Goal: Task Accomplishment & Management: Manage account settings

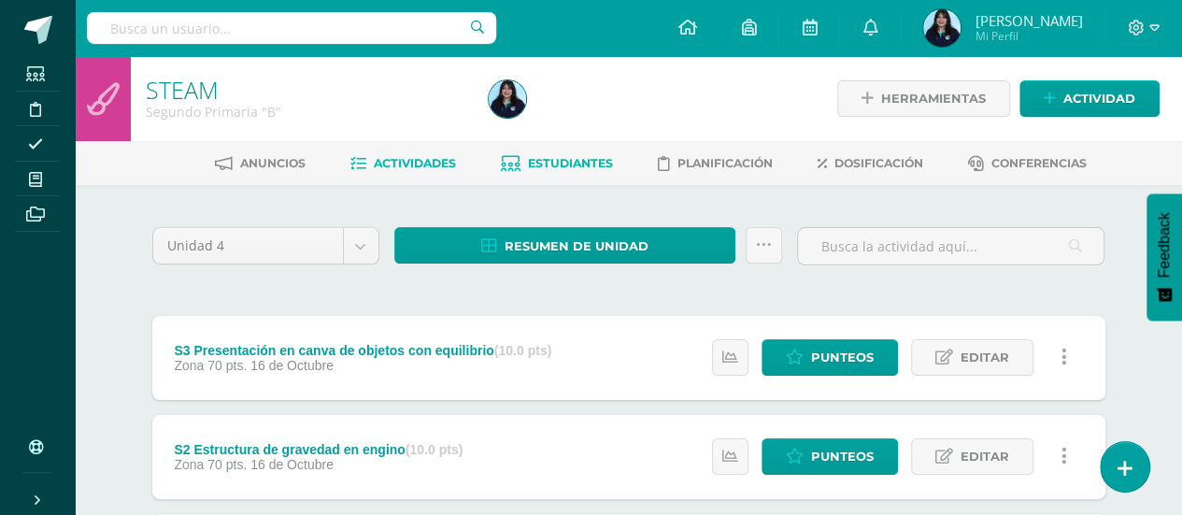
click at [576, 171] on link "Estudiantes" at bounding box center [557, 164] width 112 height 30
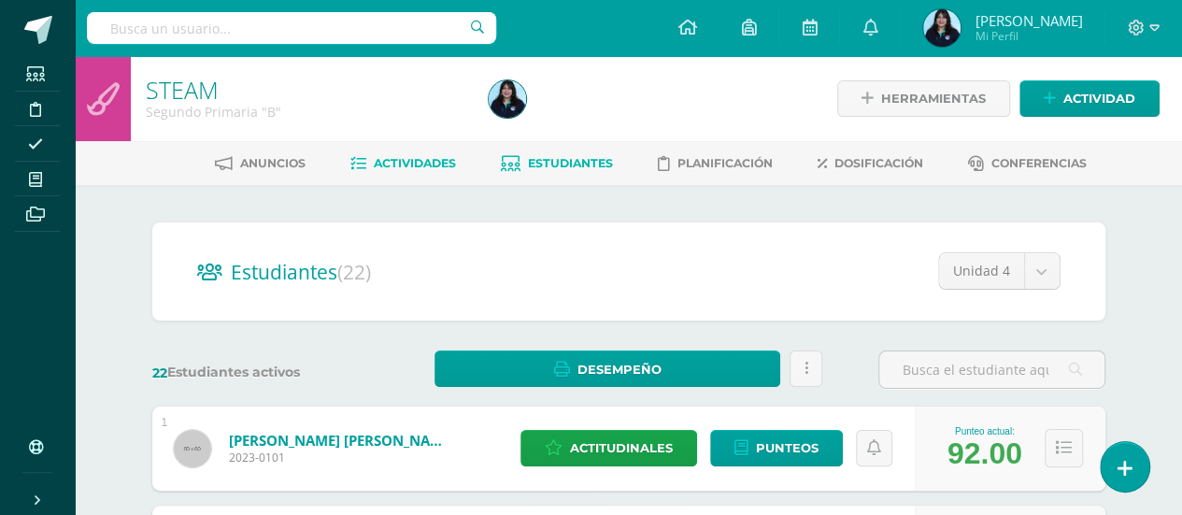
click at [379, 154] on link "Actividades" at bounding box center [403, 164] width 106 height 30
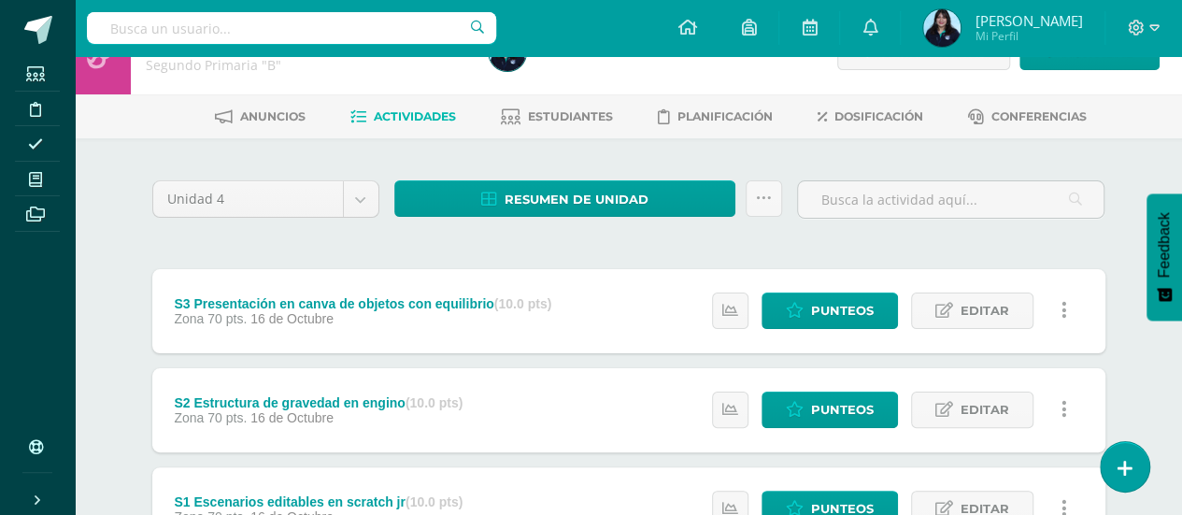
scroll to position [54, 0]
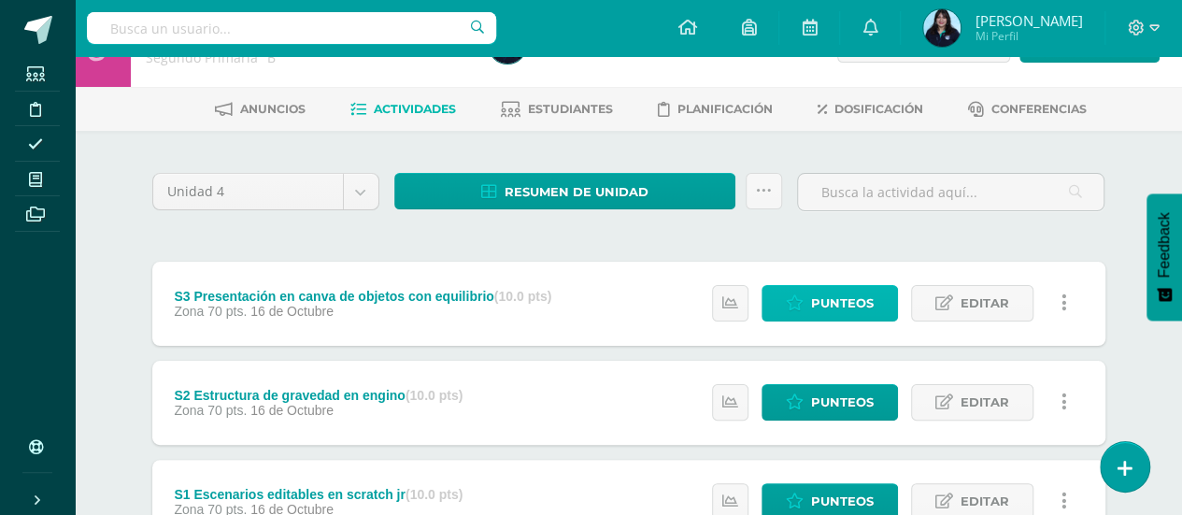
click at [821, 297] on span "Punteos" at bounding box center [842, 303] width 63 height 35
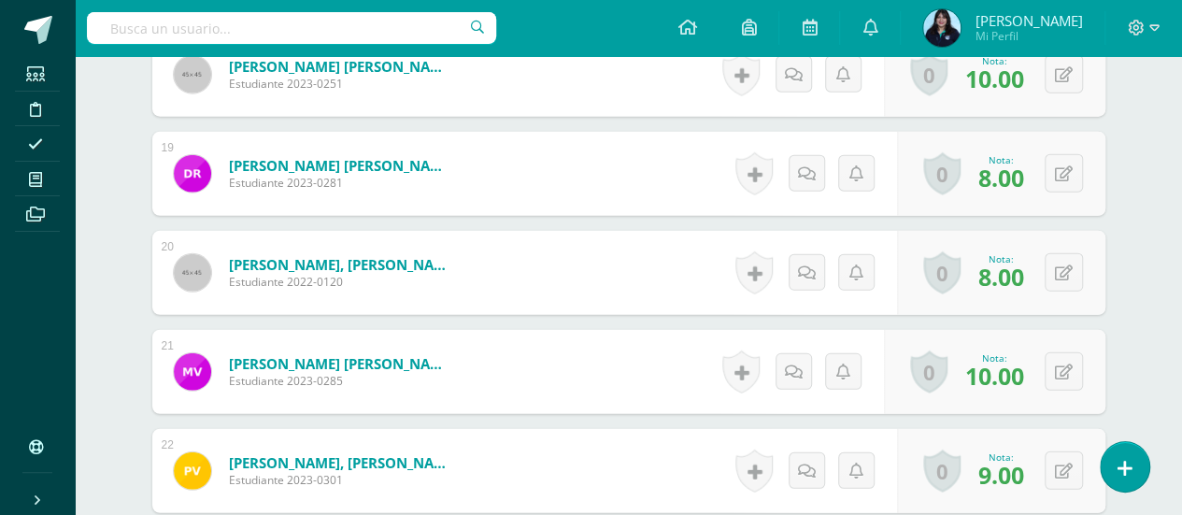
scroll to position [2338, 0]
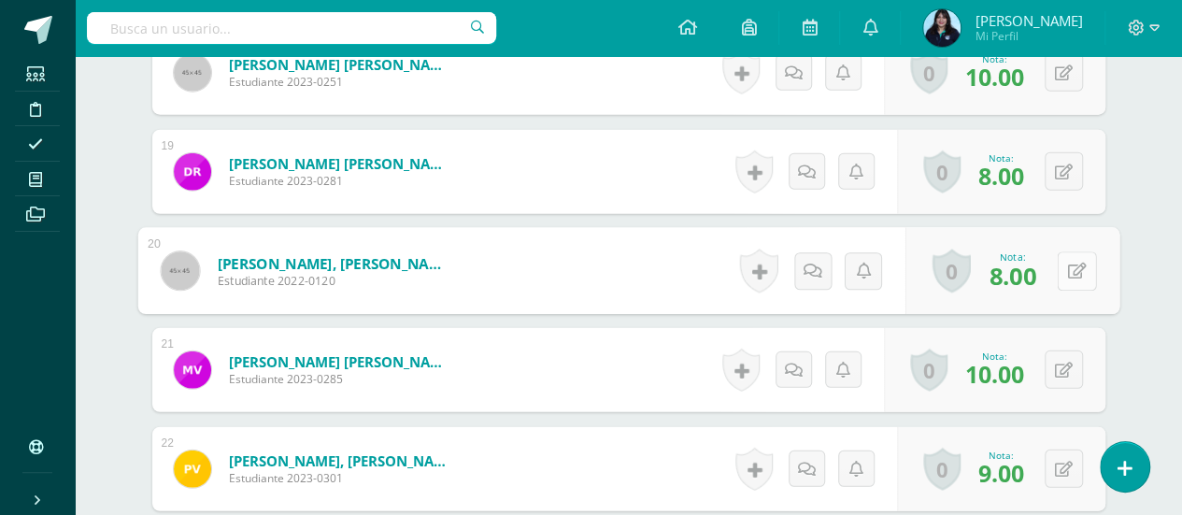
click at [1065, 266] on button at bounding box center [1076, 270] width 39 height 39
type input "10"
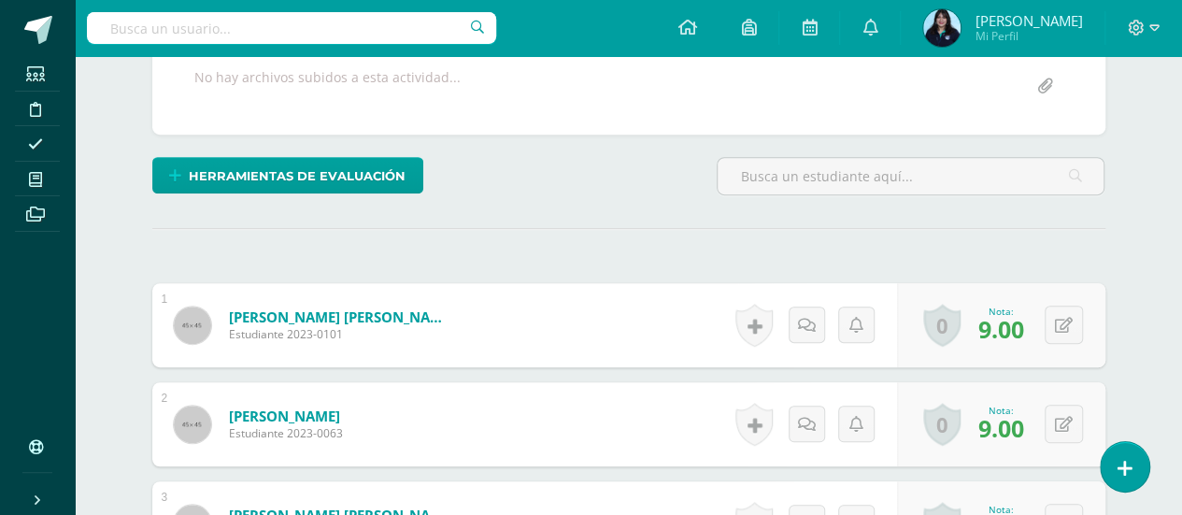
scroll to position [0, 0]
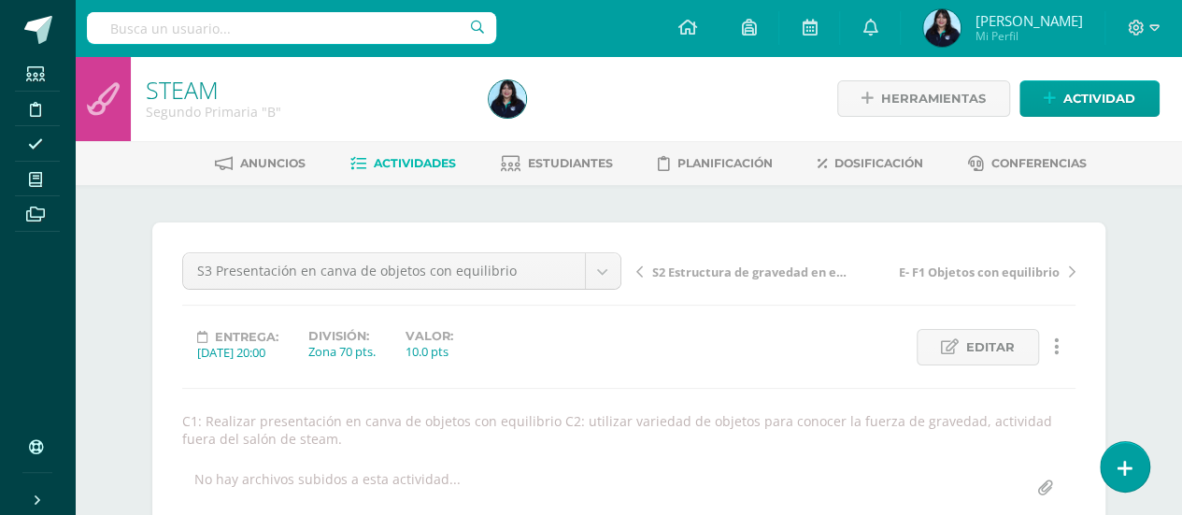
click at [409, 163] on span "Actividades" at bounding box center [415, 163] width 82 height 14
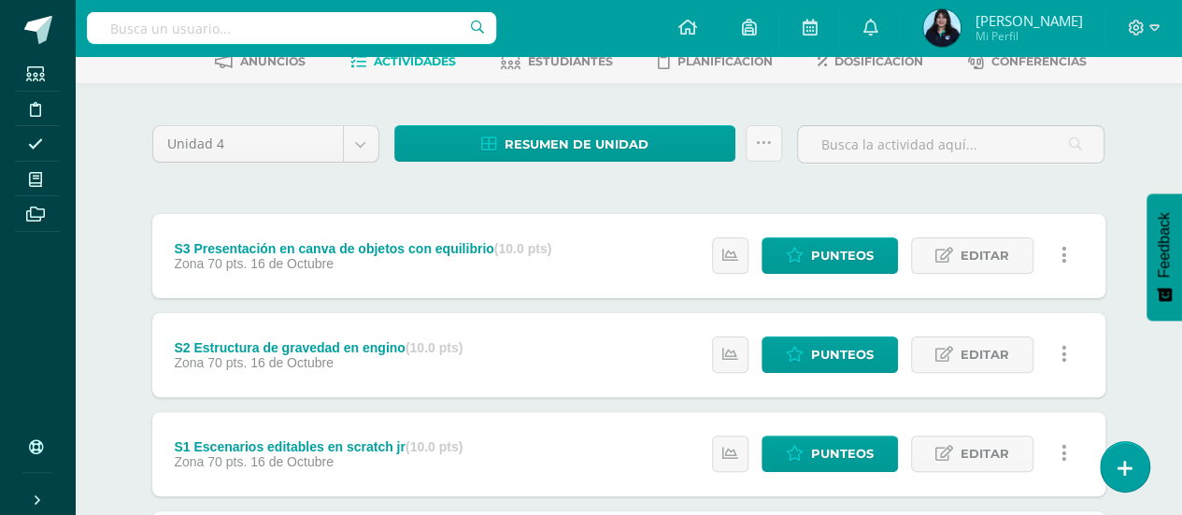
scroll to position [114, 0]
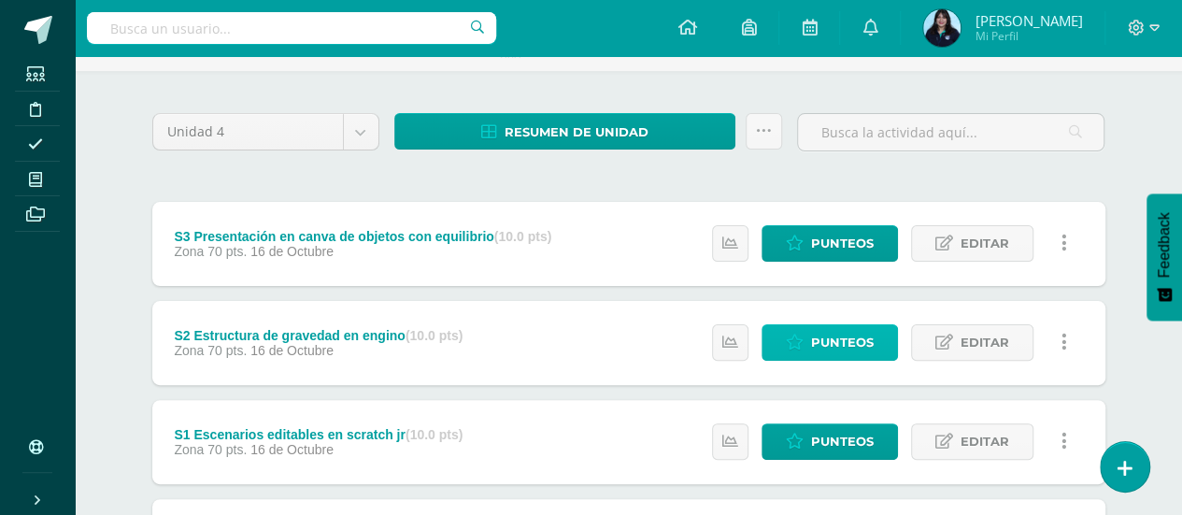
click at [780, 350] on link "Punteos" at bounding box center [829, 342] width 136 height 36
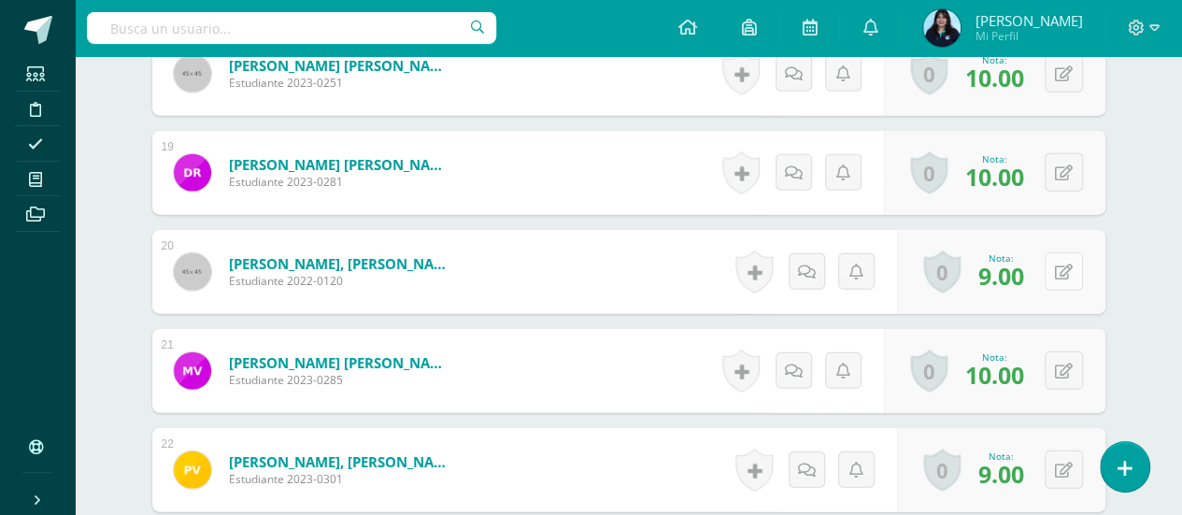
scroll to position [2320, 0]
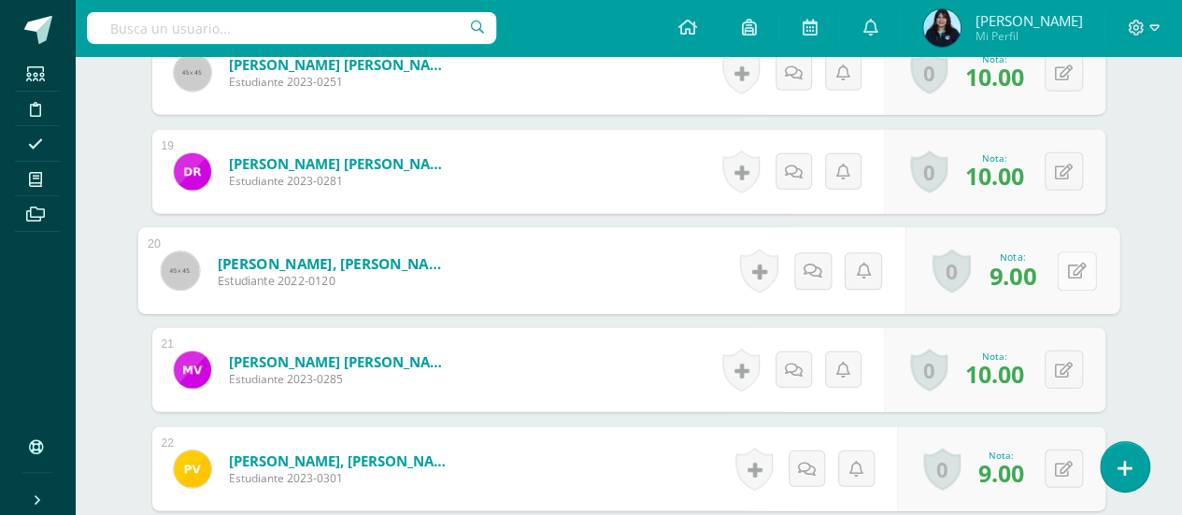
click at [1055, 263] on div "0 Logros Logros obtenidos Aún no hay logros agregados Nota: 9.00" at bounding box center [1011, 271] width 214 height 87
click at [1080, 270] on icon at bounding box center [1076, 271] width 19 height 16
type input "10"
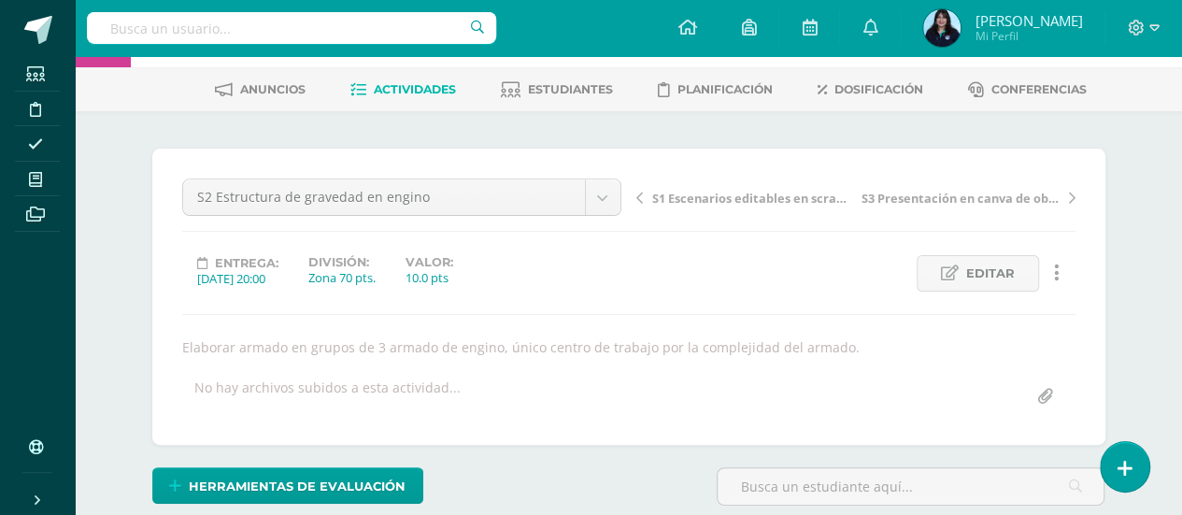
scroll to position [0, 0]
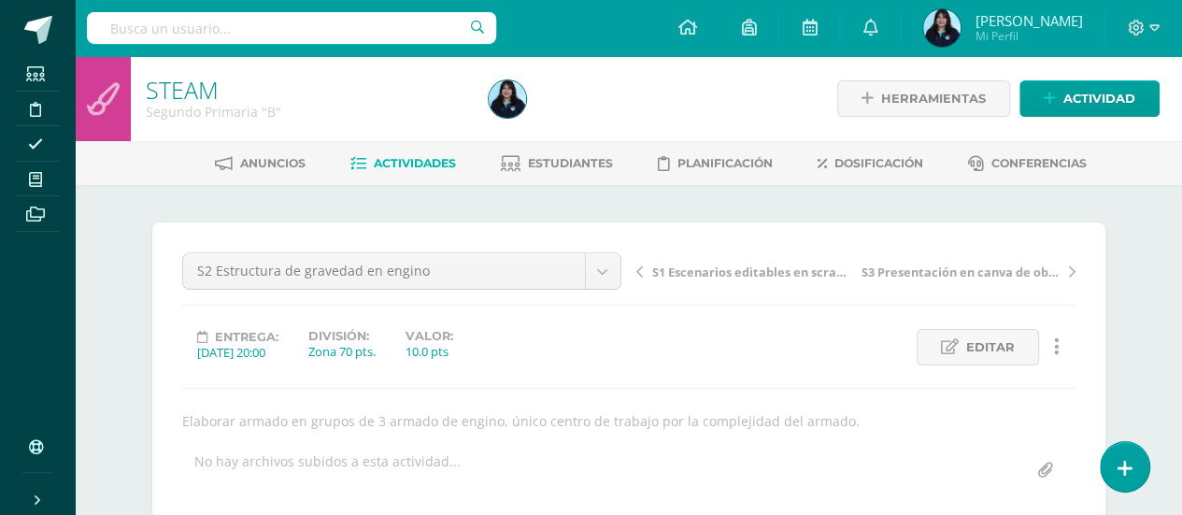
click at [422, 158] on span "Actividades" at bounding box center [415, 163] width 82 height 14
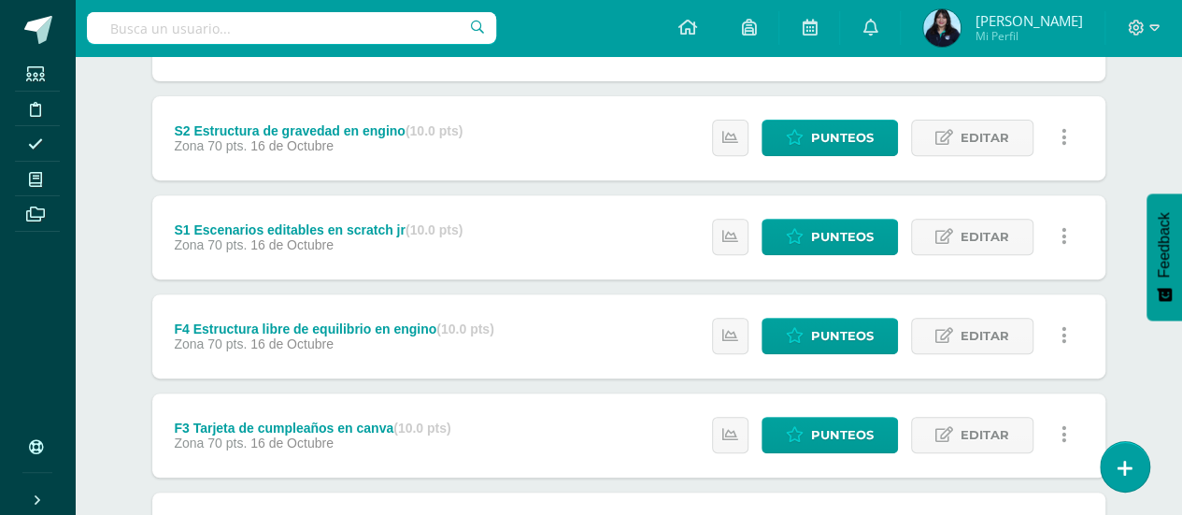
scroll to position [327, 0]
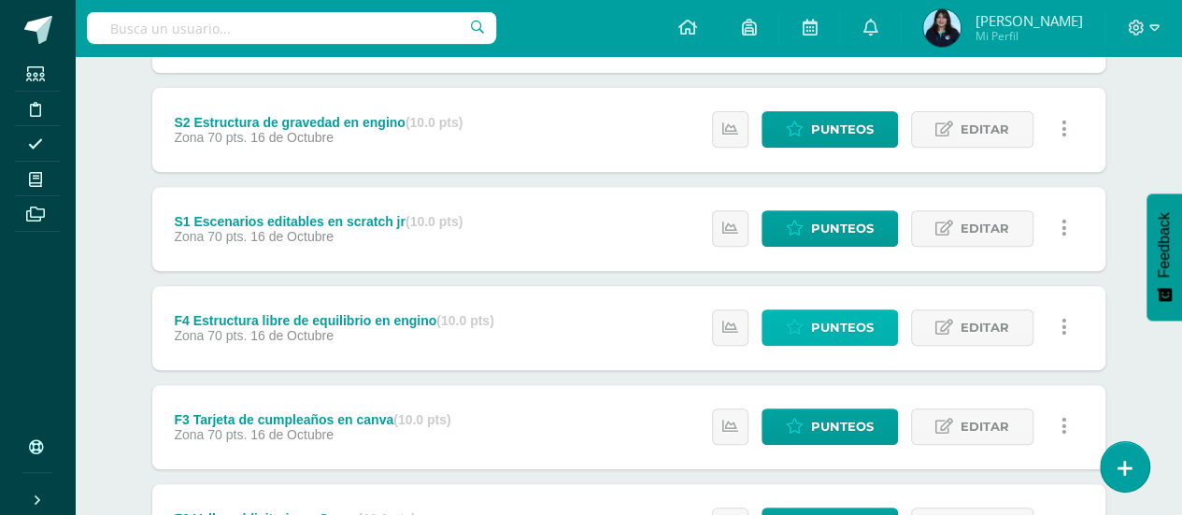
click at [822, 334] on span "Punteos" at bounding box center [842, 327] width 63 height 35
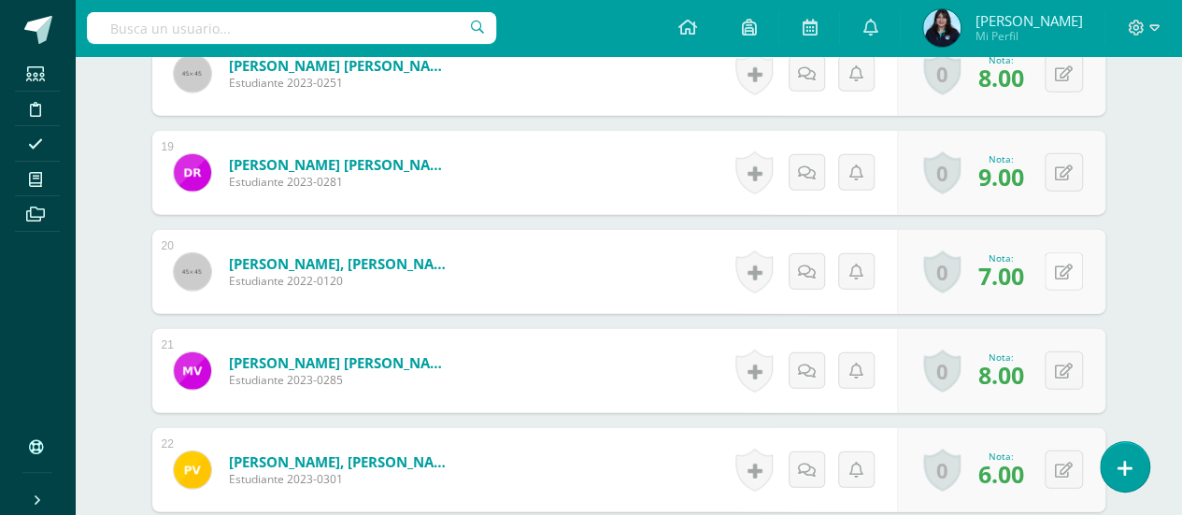
scroll to position [2320, 0]
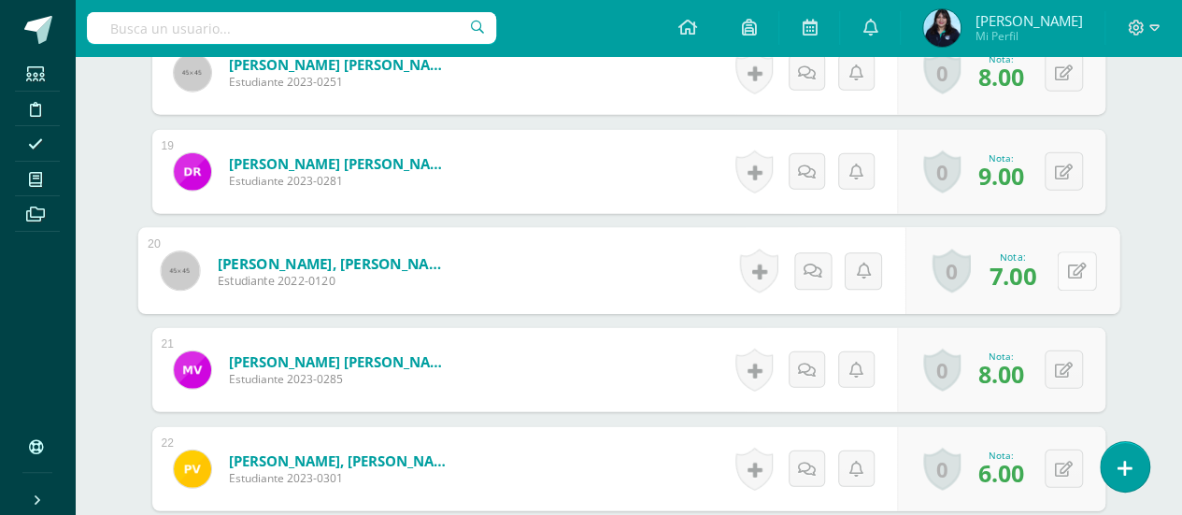
click at [1073, 263] on button at bounding box center [1076, 270] width 39 height 39
type input "9"
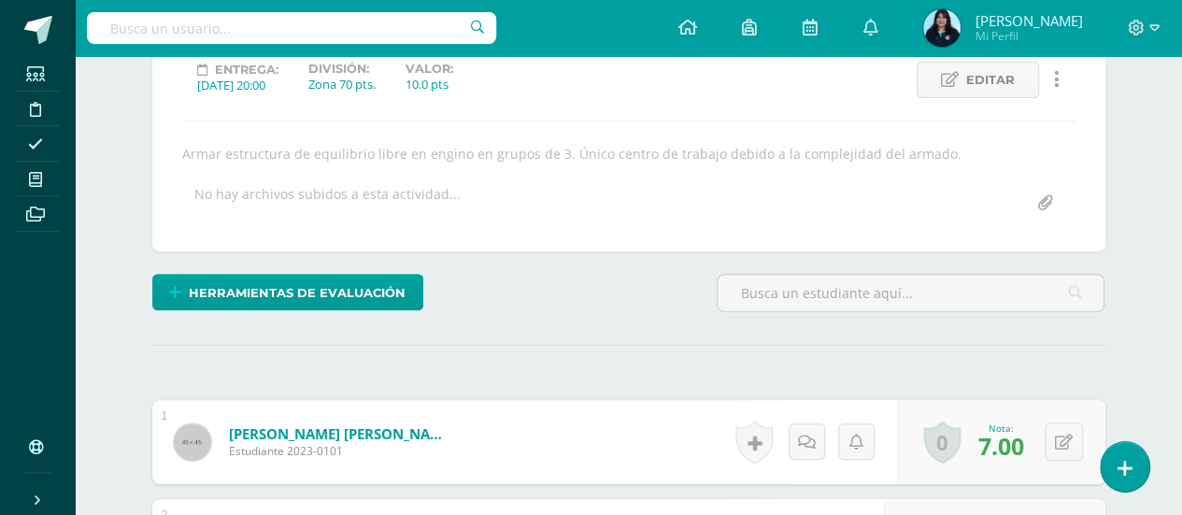
scroll to position [0, 0]
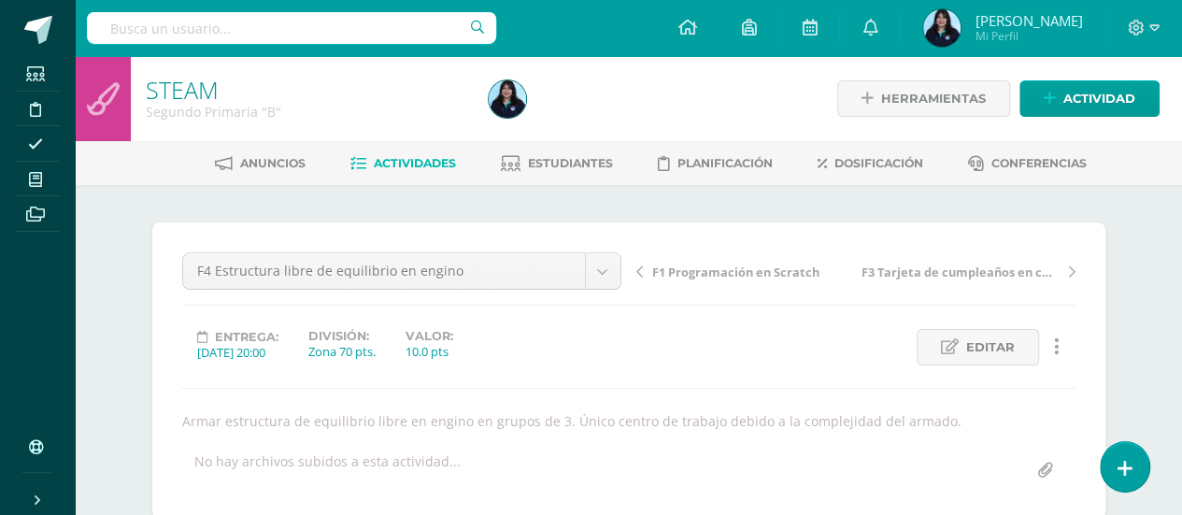
click at [400, 156] on span "Actividades" at bounding box center [415, 163] width 82 height 14
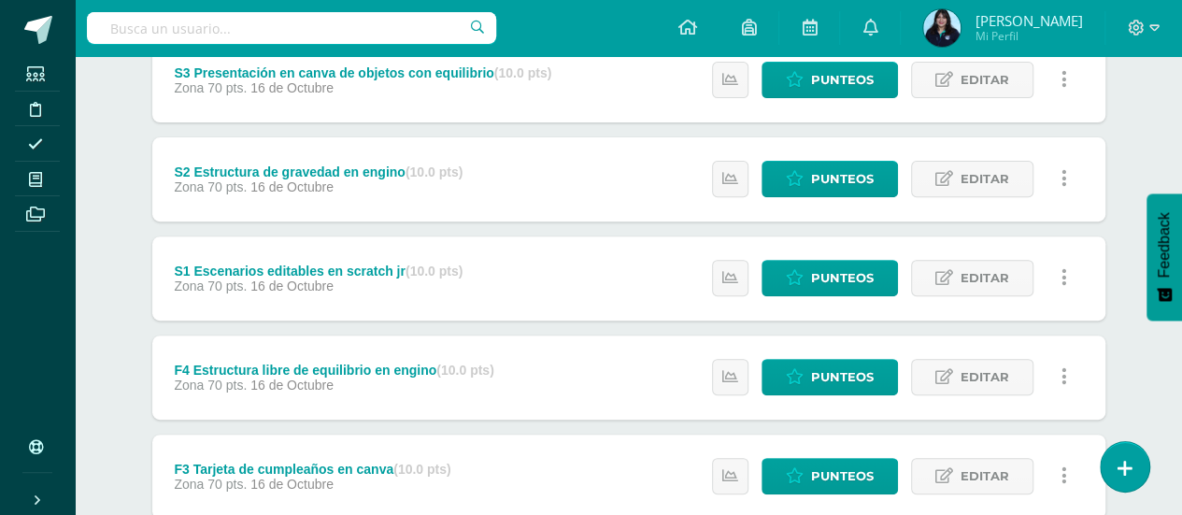
scroll to position [387, 0]
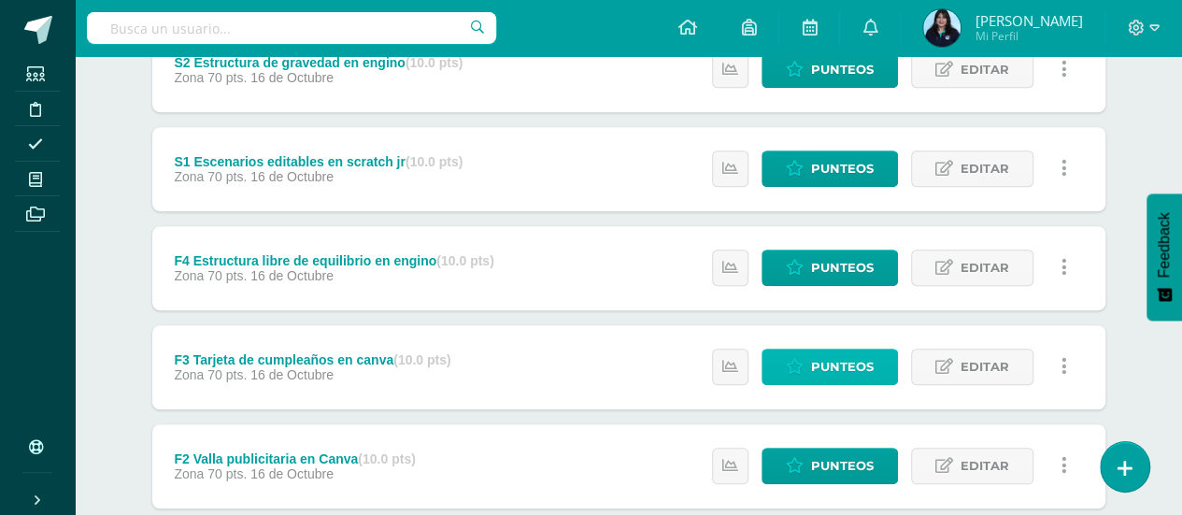
click at [856, 367] on span "Punteos" at bounding box center [842, 366] width 63 height 35
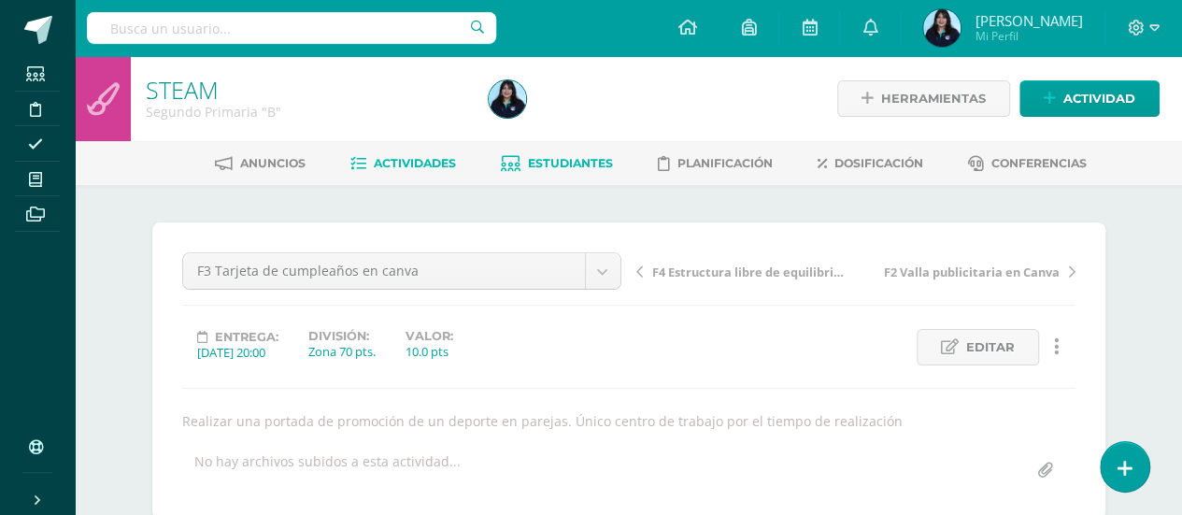
click at [576, 156] on span "Estudiantes" at bounding box center [570, 163] width 85 height 14
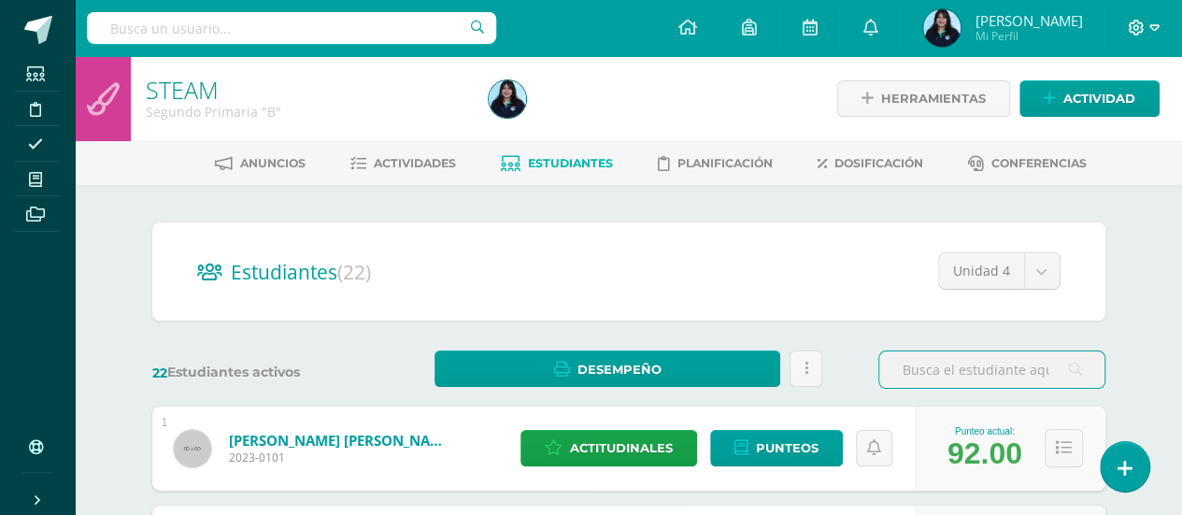
click at [1149, 27] on icon at bounding box center [1154, 28] width 10 height 17
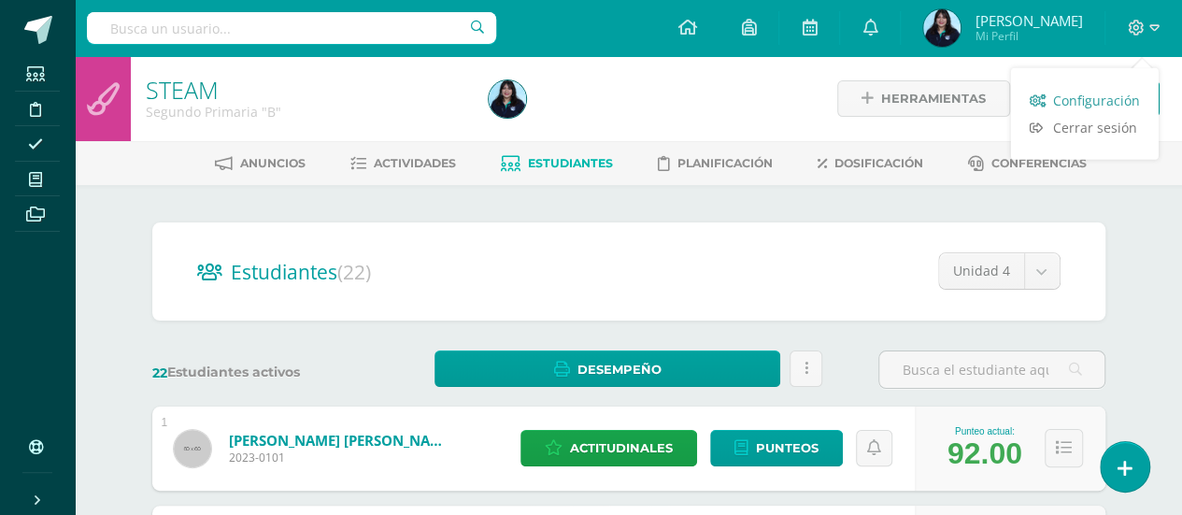
click at [1105, 96] on span "Configuración" at bounding box center [1096, 101] width 87 height 18
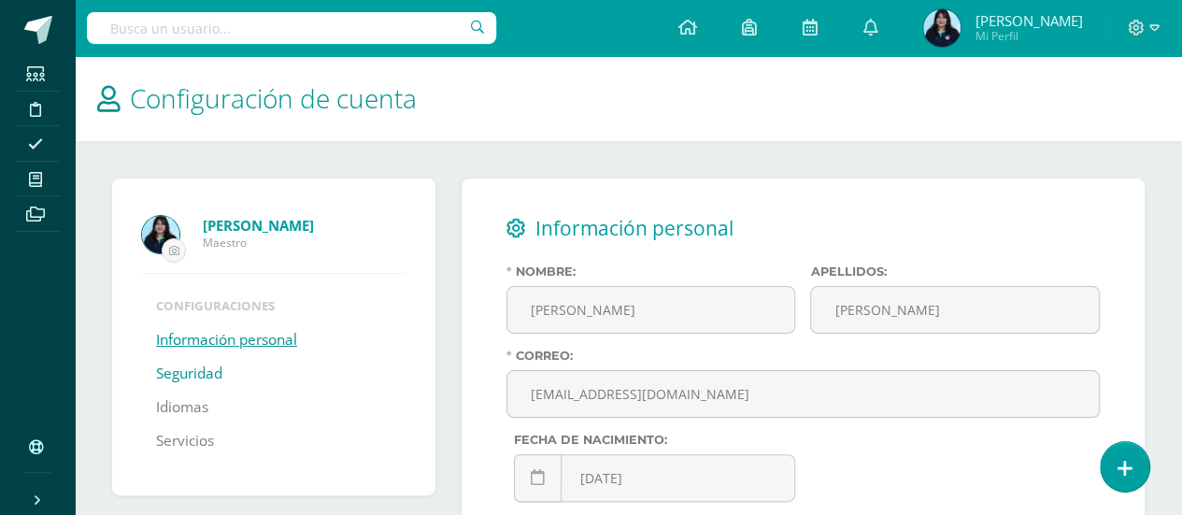
click at [209, 374] on link "Seguridad" at bounding box center [189, 374] width 66 height 34
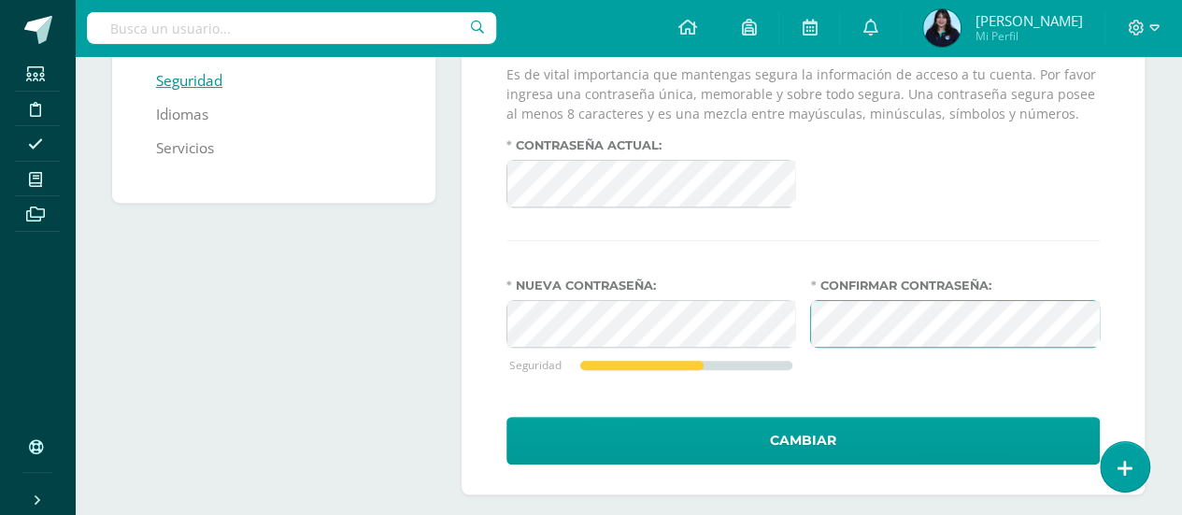
scroll to position [306, 0]
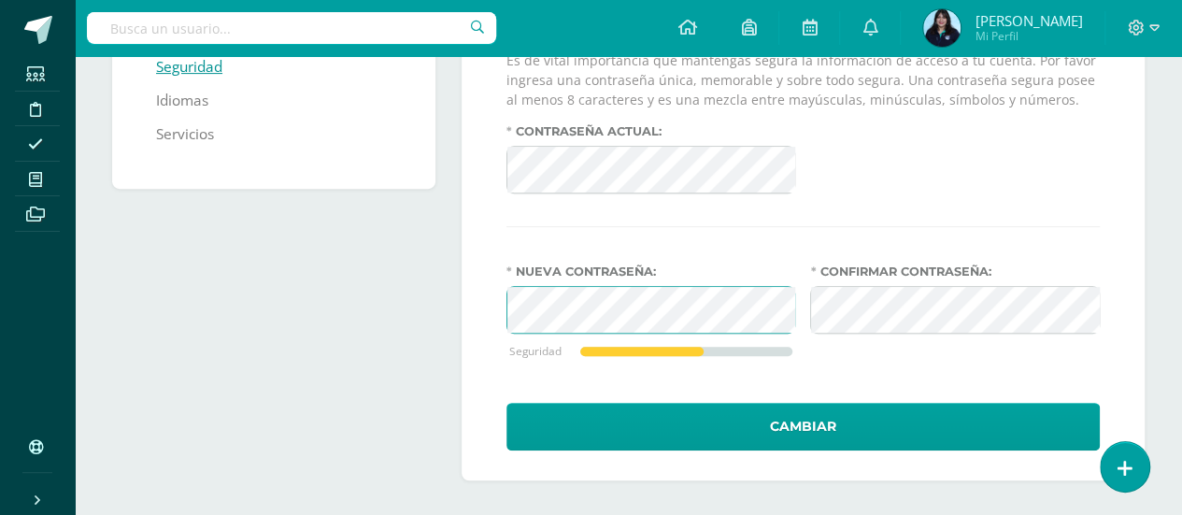
click at [463, 294] on div "Seguridad y acceso a cuenta Mantener esta sesion sin expirar Es de vital import…" at bounding box center [803, 176] width 683 height 608
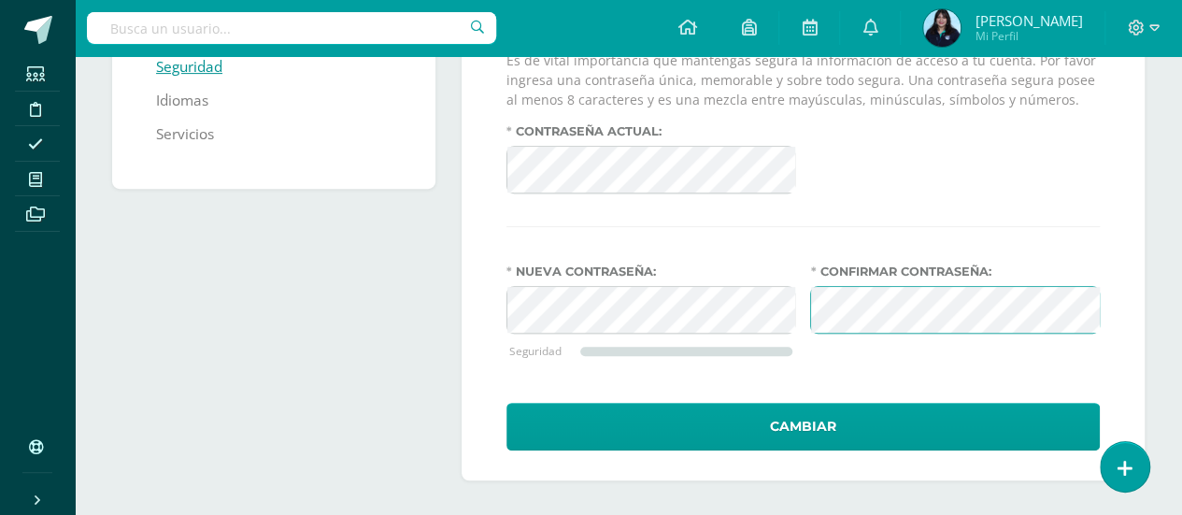
click at [802, 295] on div "Nueva contraseña: Seguridad Confirmar contraseña:" at bounding box center [803, 324] width 608 height 121
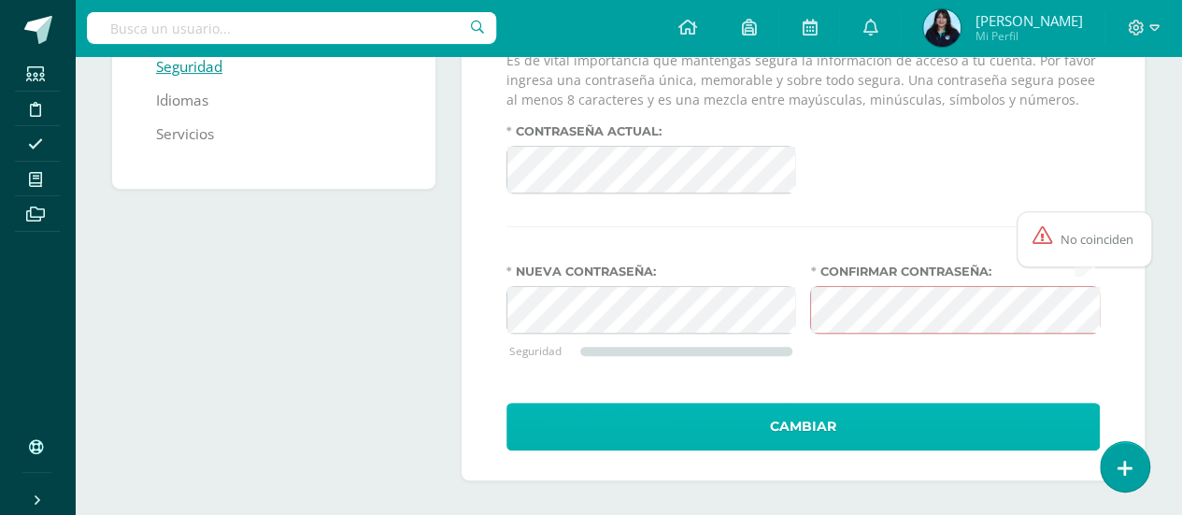
click at [895, 410] on button "Cambiar" at bounding box center [802, 427] width 593 height 48
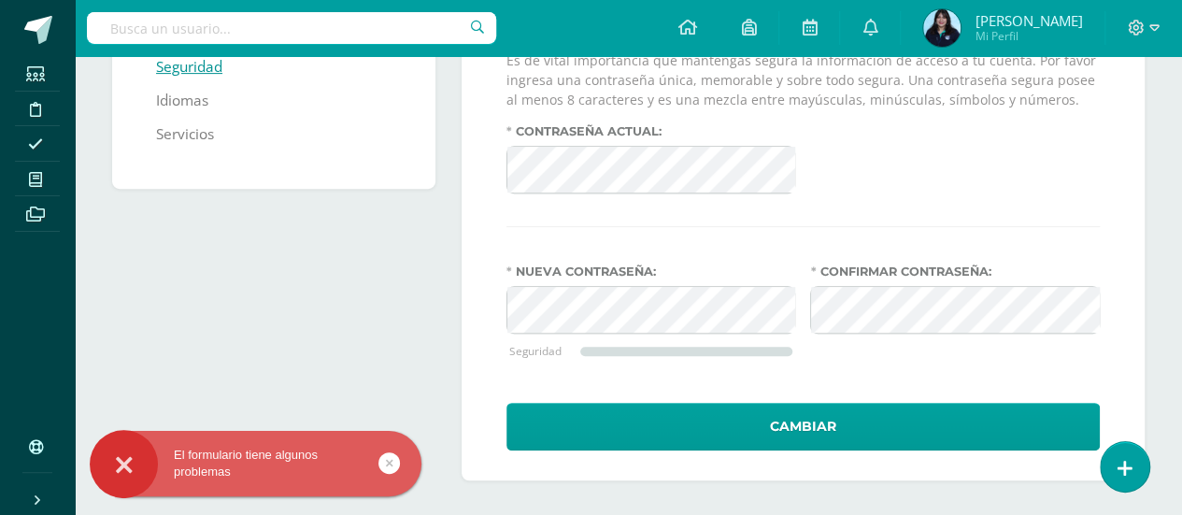
scroll to position [306, 0]
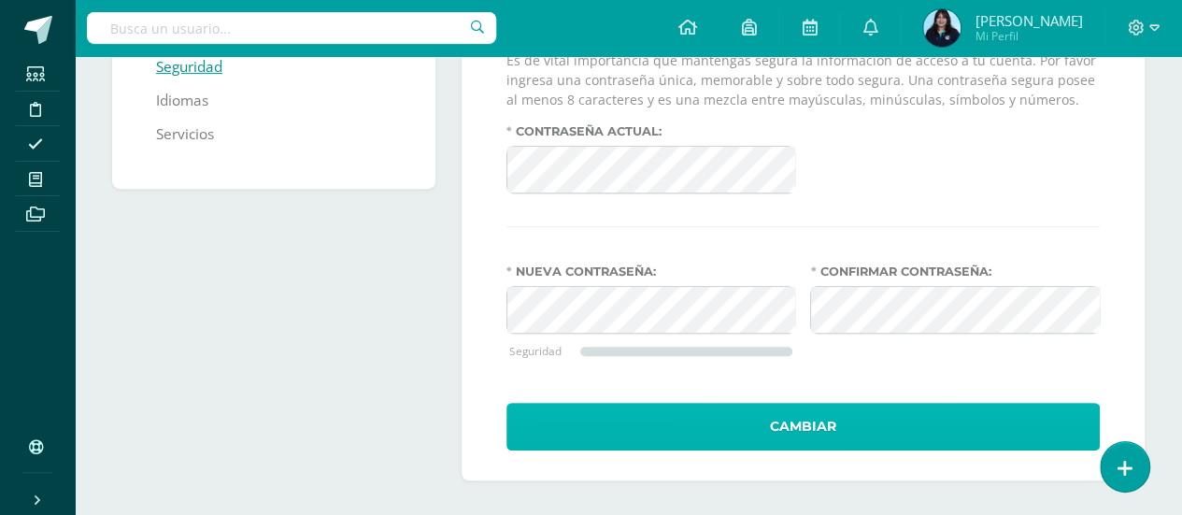
click at [834, 430] on button "Cambiar" at bounding box center [802, 427] width 593 height 48
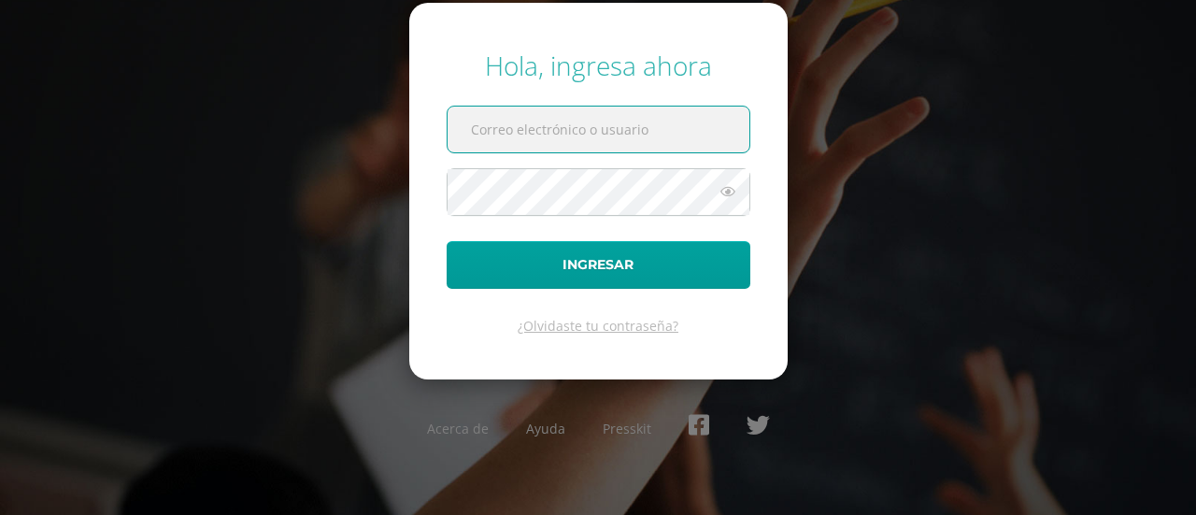
click at [582, 135] on input "text" at bounding box center [599, 130] width 302 height 46
paste input "[EMAIL_ADDRESS][DOMAIN_NAME]"
type input "[EMAIL_ADDRESS][DOMAIN_NAME]"
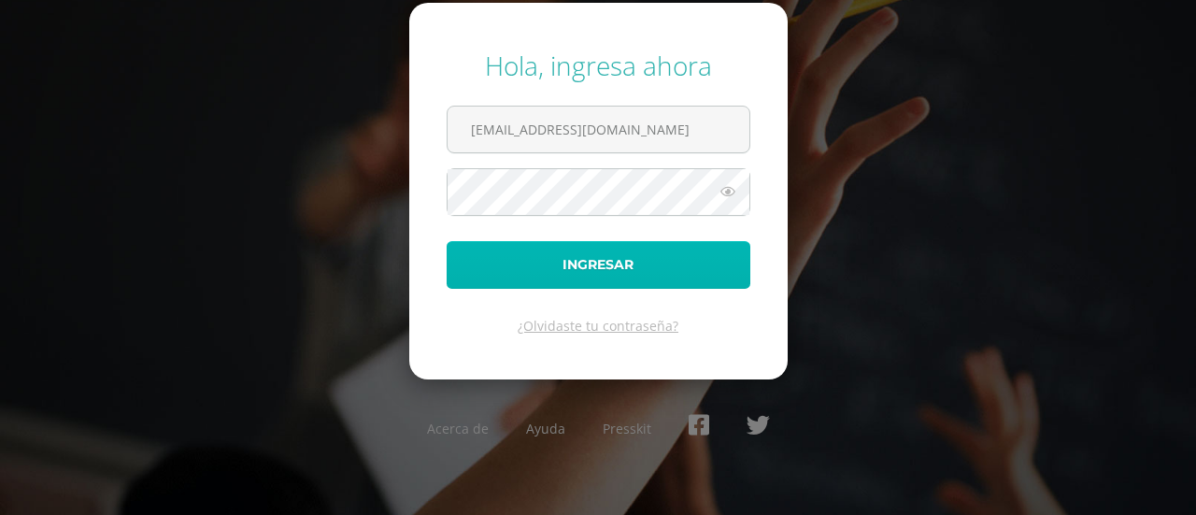
click at [604, 264] on button "Ingresar" at bounding box center [599, 265] width 304 height 48
